Goal: Find specific page/section: Find specific page/section

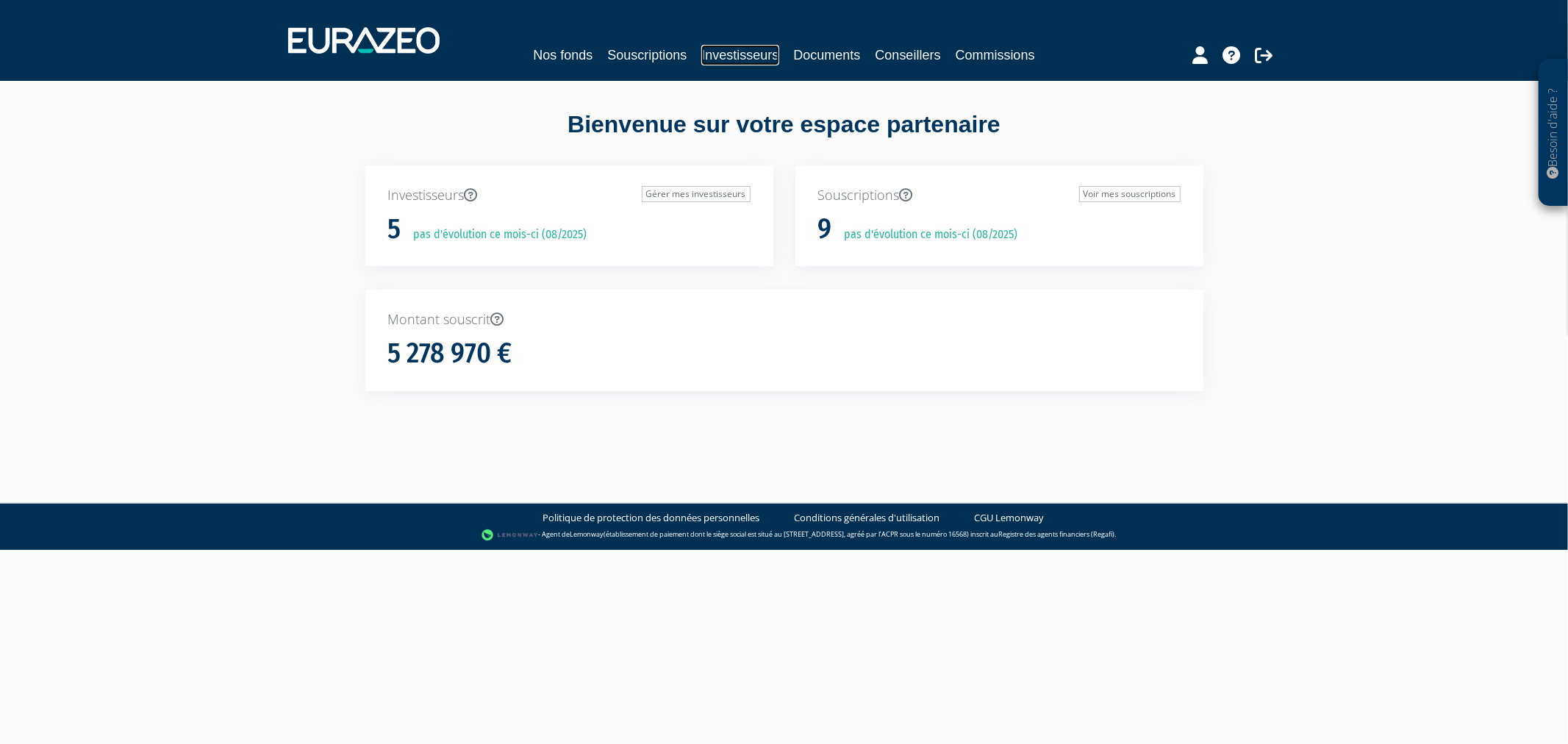
click at [729, 47] on link "Investisseurs" at bounding box center [740, 55] width 78 height 20
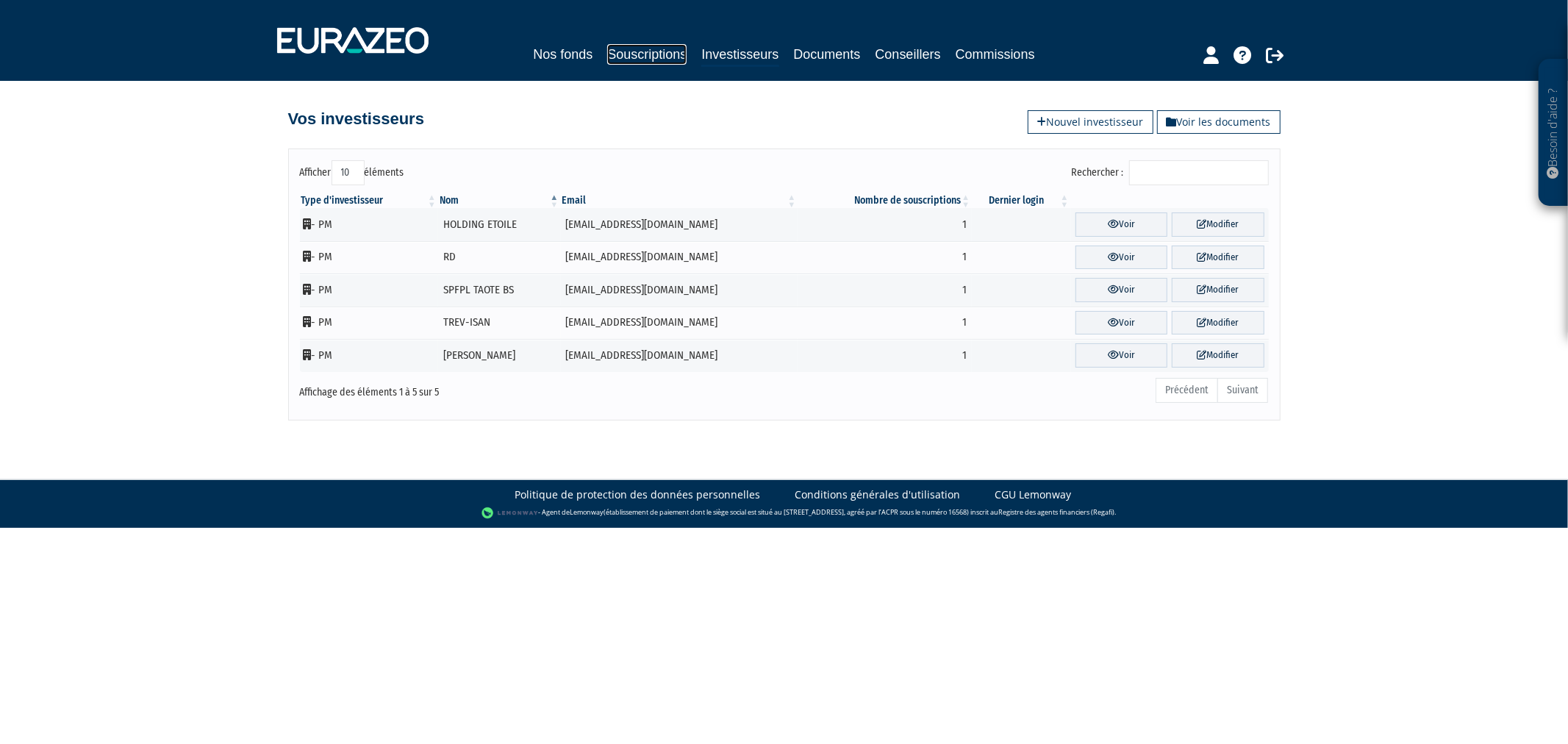
click at [664, 59] on link "Souscriptions" at bounding box center [647, 55] width 79 height 20
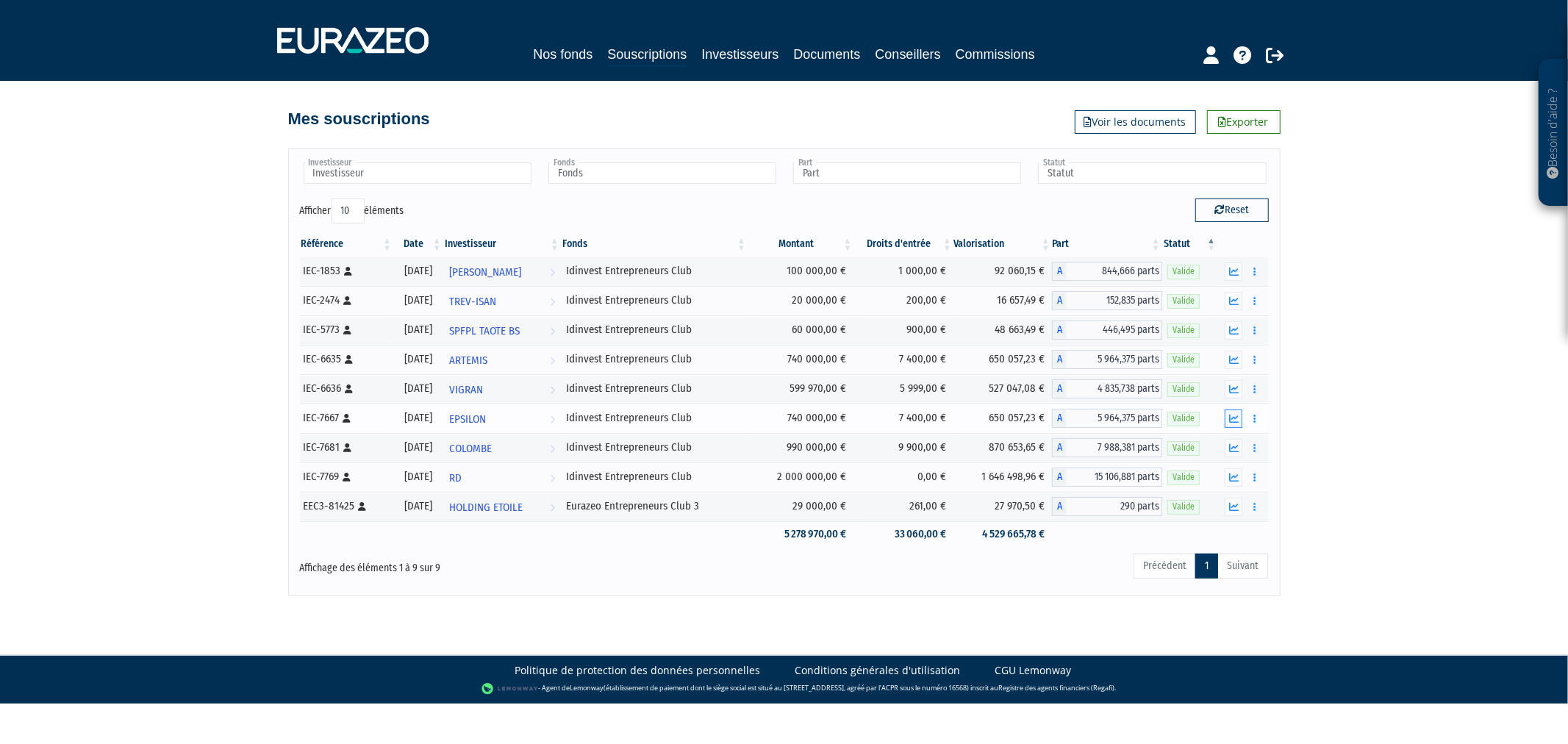
click at [1228, 420] on button "button" at bounding box center [1234, 419] width 18 height 18
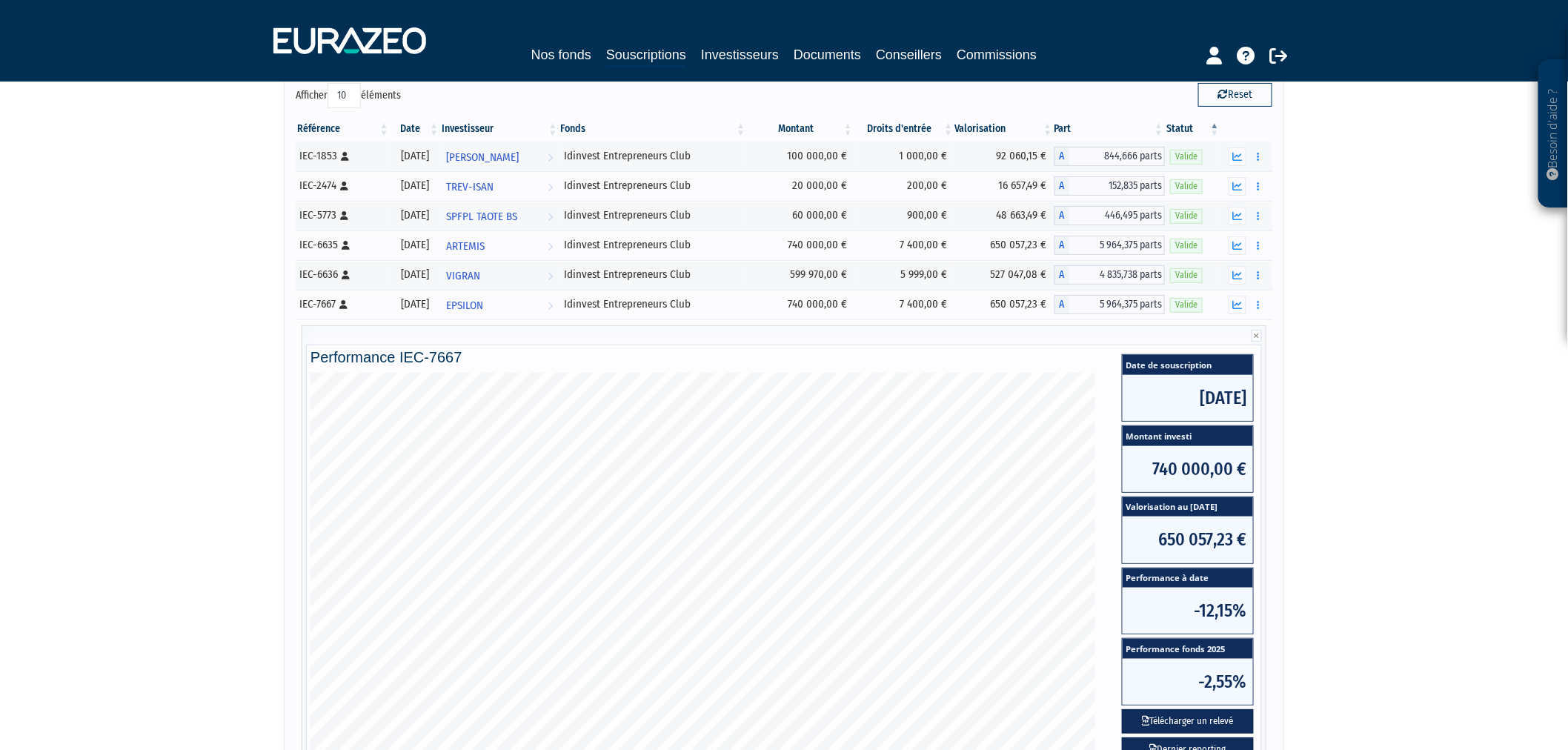
scroll to position [329, 0]
